Goal: Task Accomplishment & Management: Use online tool/utility

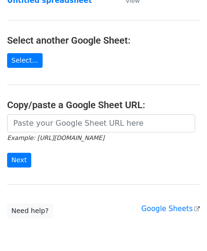
scroll to position [95, 0]
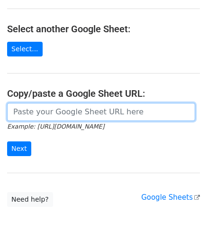
drag, startPoint x: 52, startPoint y: 116, endPoint x: 56, endPoint y: 110, distance: 7.2
click at [52, 116] on input "url" at bounding box center [101, 112] width 188 height 18
paste input "[URL][DOMAIN_NAME]"
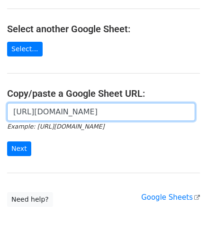
scroll to position [0, 201]
type input "[URL][DOMAIN_NAME]"
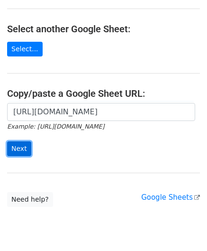
click at [20, 145] on input "Next" at bounding box center [19, 148] width 24 height 15
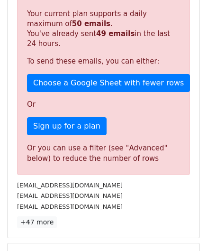
scroll to position [290, 0]
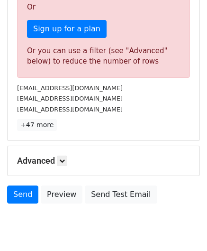
click at [69, 156] on h5 "Advanced" at bounding box center [103, 161] width 173 height 10
click at [62, 158] on icon at bounding box center [62, 161] width 6 height 6
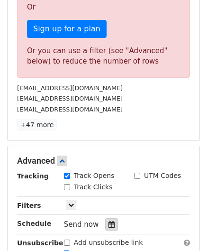
click at [108, 218] on div at bounding box center [111, 224] width 13 height 12
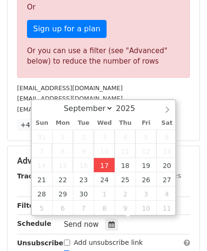
type input "[DATE] 12:00"
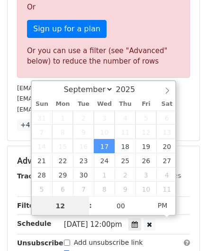
paste input "3"
type input "3"
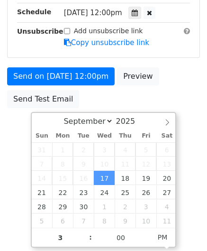
type input "[DATE] 15:00"
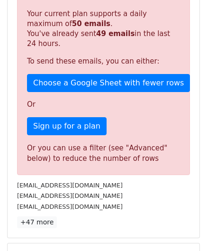
scroll to position [435, 0]
